Goal: Entertainment & Leisure: Consume media (video, audio)

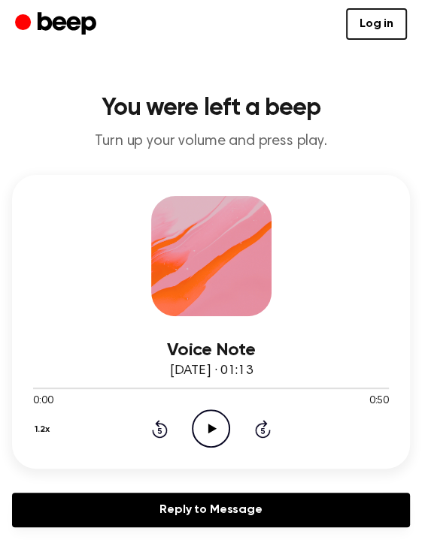
click at [210, 423] on icon "Play Audio" at bounding box center [211, 429] width 38 height 38
click at [208, 429] on icon at bounding box center [212, 429] width 8 height 10
click at [207, 425] on icon "Pause Audio" at bounding box center [211, 429] width 38 height 38
click at [258, 231] on div at bounding box center [211, 256] width 120 height 120
click at [207, 429] on icon "Play Audio" at bounding box center [211, 429] width 38 height 38
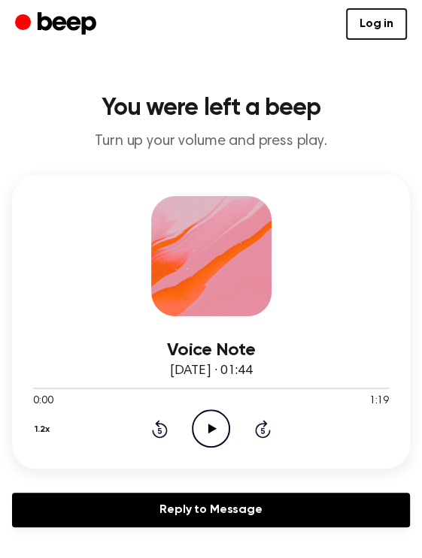
click at [210, 416] on icon "Play Audio" at bounding box center [211, 429] width 38 height 38
click at [212, 425] on icon at bounding box center [210, 429] width 7 height 10
click at [207, 419] on icon "Play Audio" at bounding box center [211, 429] width 38 height 38
click at [89, 382] on div at bounding box center [210, 388] width 355 height 12
click at [216, 431] on icon "Pause Audio" at bounding box center [211, 429] width 38 height 38
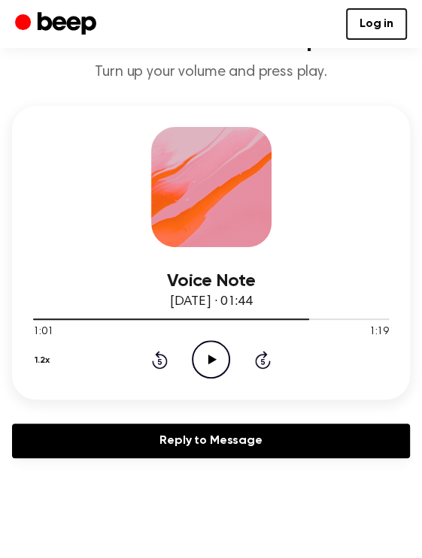
scroll to position [75, 0]
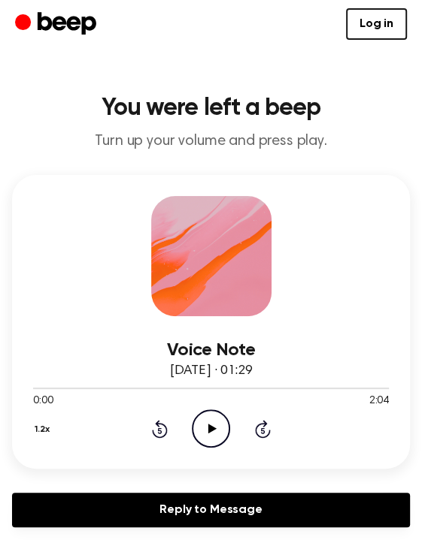
click at [213, 426] on icon at bounding box center [212, 429] width 8 height 10
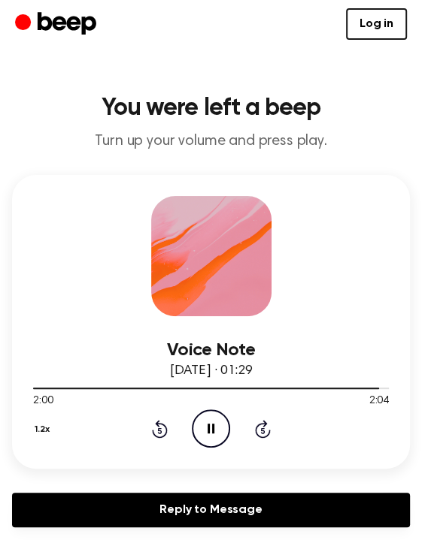
click at [217, 424] on icon "Pause Audio" at bounding box center [211, 429] width 38 height 38
